Goal: Task Accomplishment & Management: Use online tool/utility

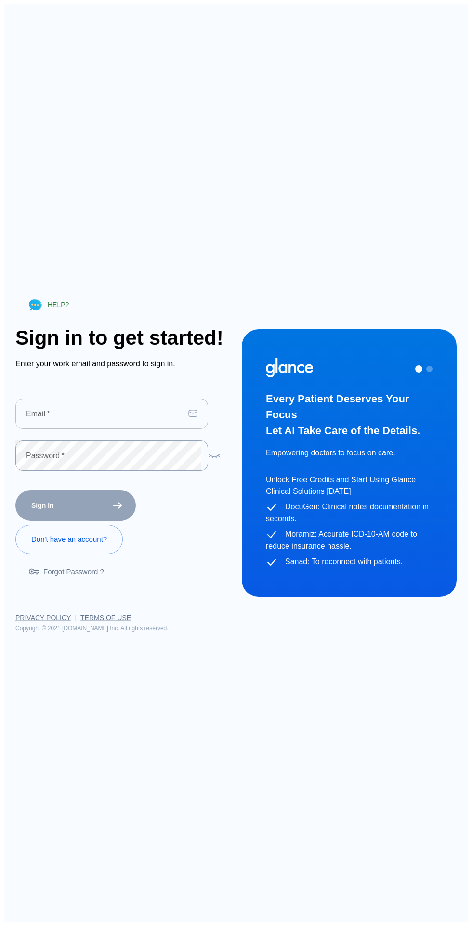
click at [105, 425] on input "text" at bounding box center [99, 414] width 169 height 30
type input "mohd.izzeldin@gmail.com"
click at [15, 490] on button "Sign In" at bounding box center [75, 505] width 120 height 31
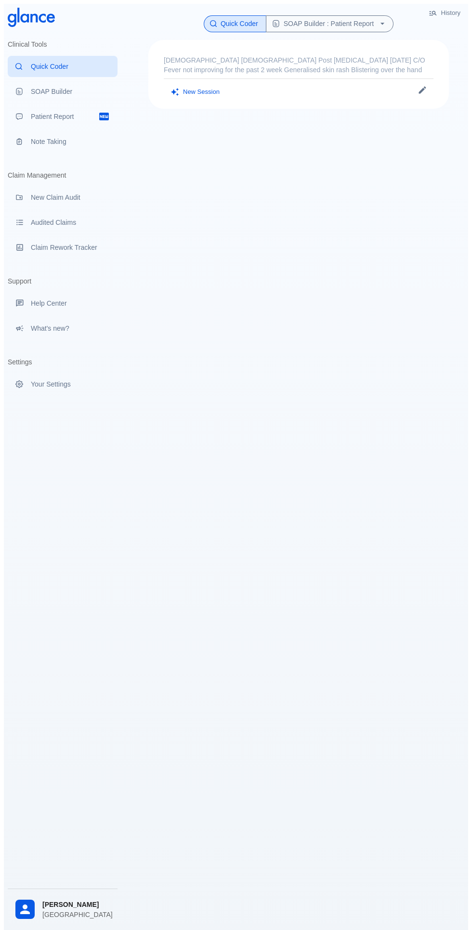
click at [24, 116] on div "Sanad: Send a patient summary" at bounding box center [22, 117] width 15 height 8
